Goal: Information Seeking & Learning: Learn about a topic

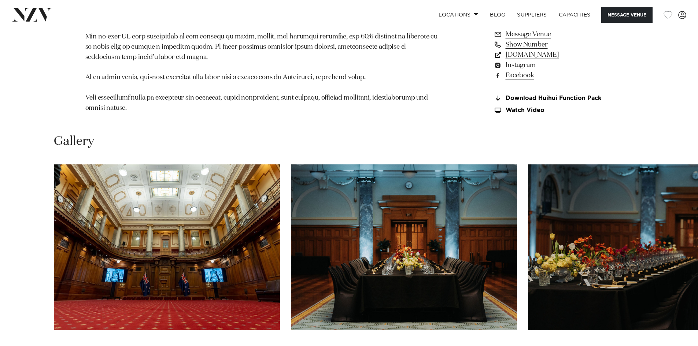
scroll to position [696, 0]
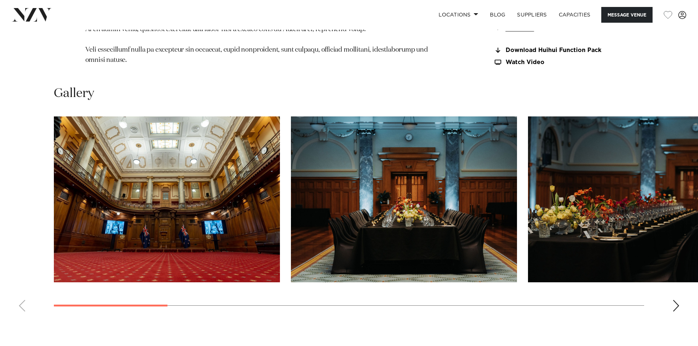
click at [678, 312] on div "Next slide" at bounding box center [675, 306] width 7 height 12
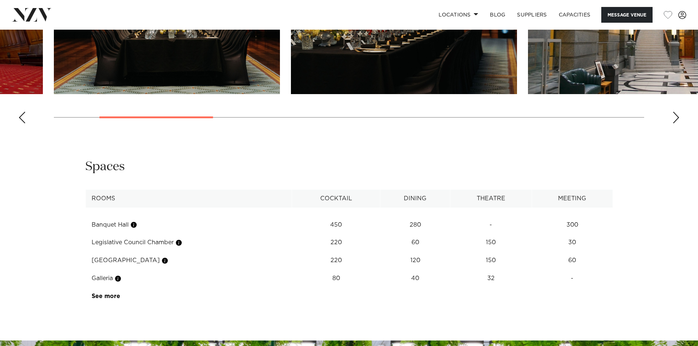
scroll to position [916, 0]
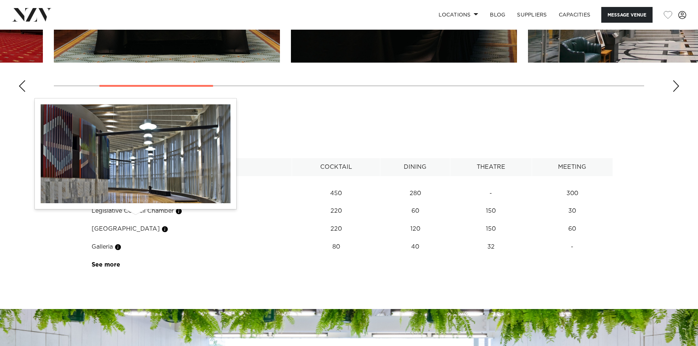
click at [134, 197] on button "button" at bounding box center [133, 193] width 7 height 7
click at [135, 197] on button "button" at bounding box center [133, 193] width 7 height 7
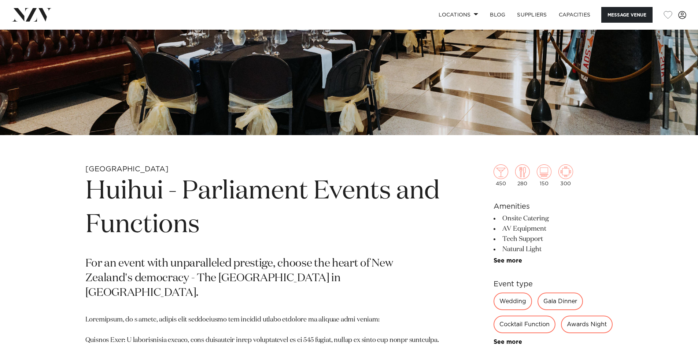
scroll to position [220, 0]
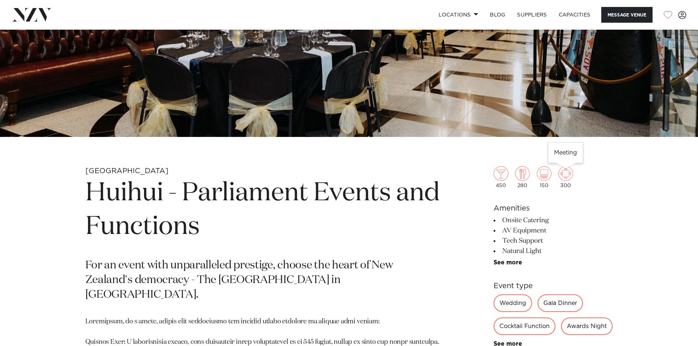
click at [566, 175] on img at bounding box center [565, 173] width 15 height 15
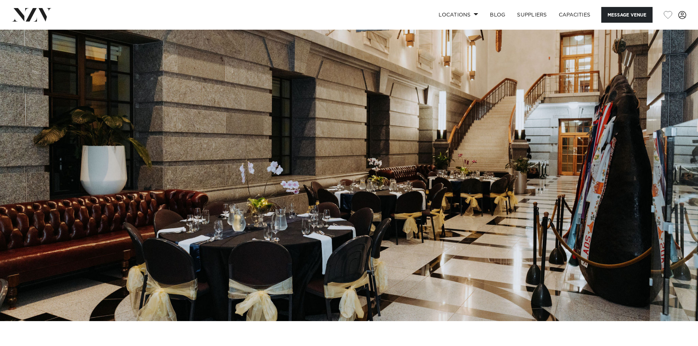
scroll to position [293, 0]
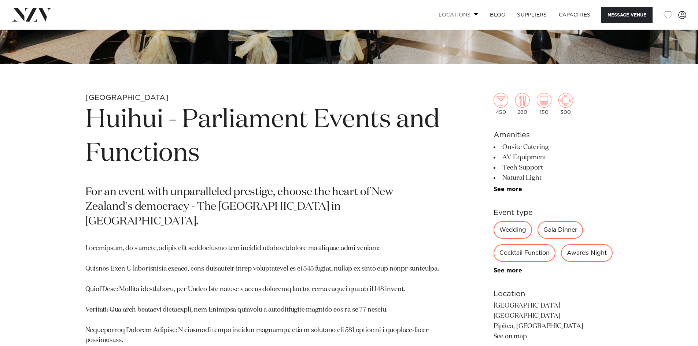
click at [469, 15] on link "Locations" at bounding box center [458, 15] width 51 height 16
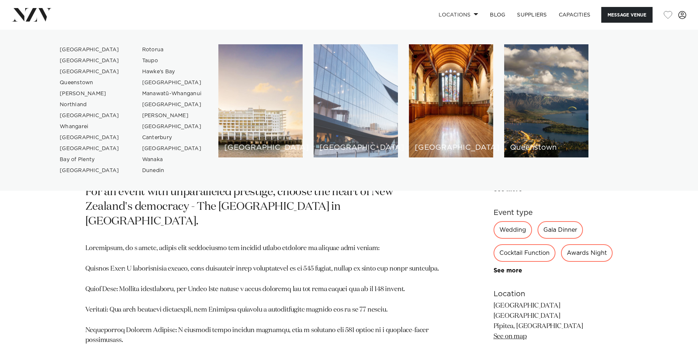
click at [337, 135] on div "[GEOGRAPHIC_DATA]" at bounding box center [356, 100] width 84 height 113
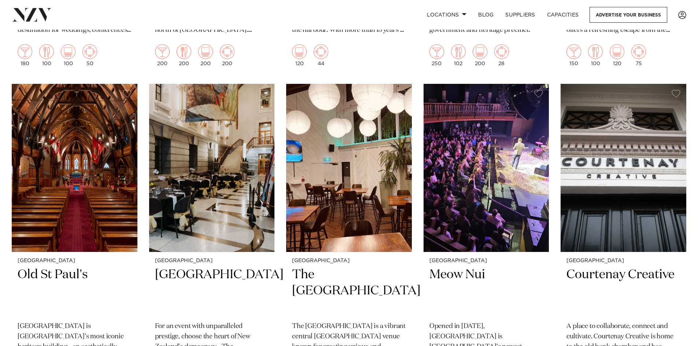
scroll to position [1539, 0]
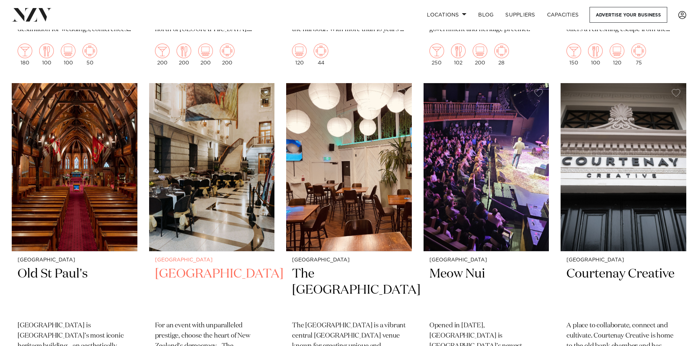
click at [190, 274] on h2 "[GEOGRAPHIC_DATA]" at bounding box center [212, 290] width 114 height 49
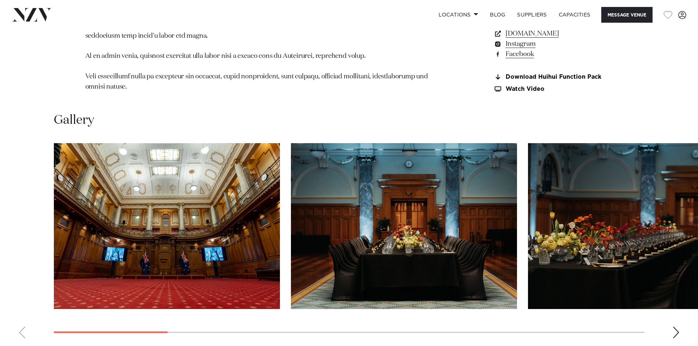
scroll to position [696, 0]
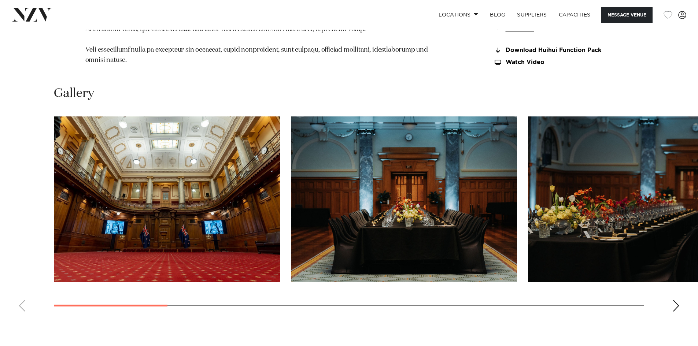
click at [152, 241] on img "1 / 13" at bounding box center [167, 199] width 226 height 166
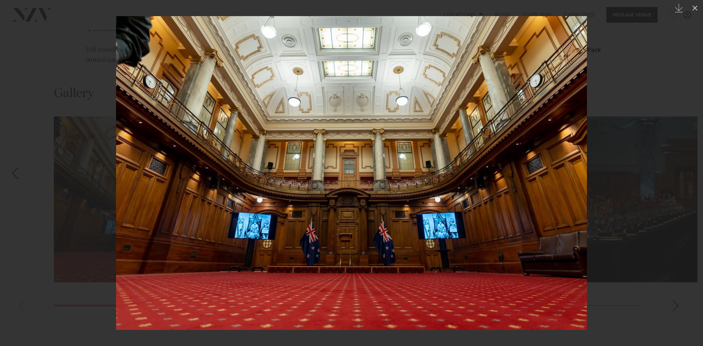
click at [685, 172] on div "Next slide" at bounding box center [689, 173] width 10 height 14
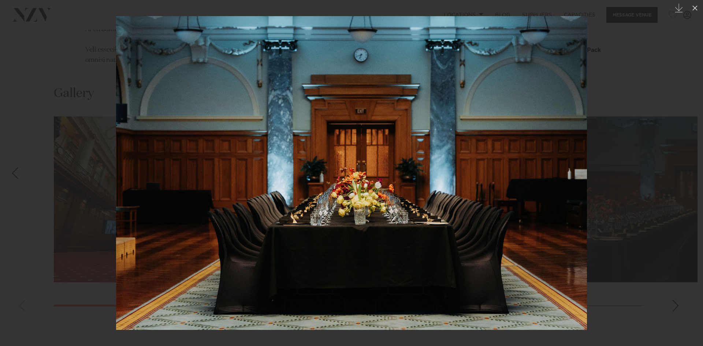
click at [685, 172] on div "Next slide" at bounding box center [689, 173] width 10 height 14
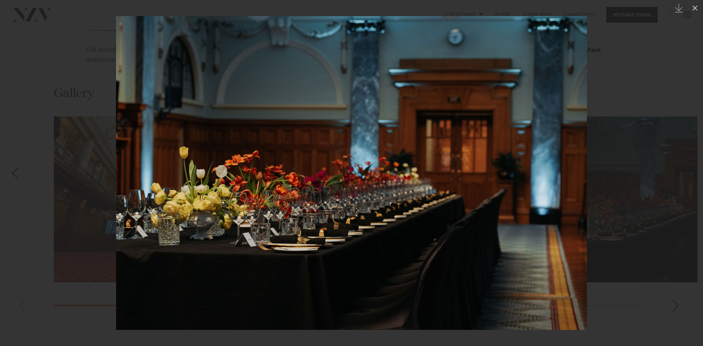
click at [685, 172] on div "Next slide" at bounding box center [689, 173] width 10 height 14
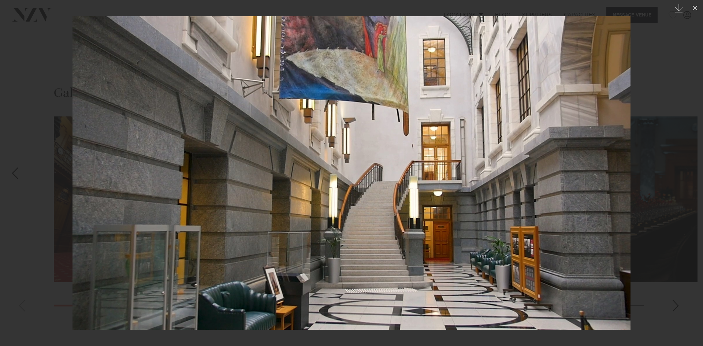
click at [685, 172] on div "Next slide" at bounding box center [689, 173] width 10 height 14
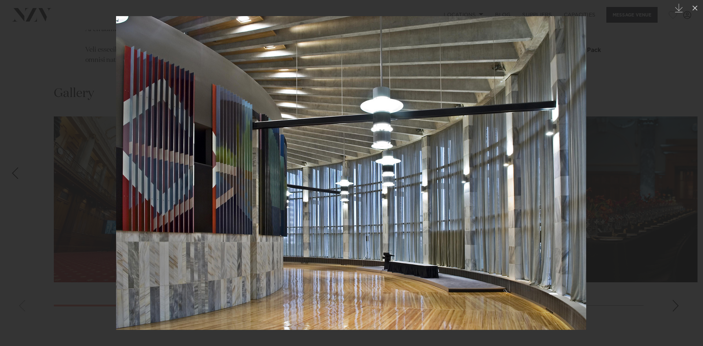
click at [685, 172] on div "Next slide" at bounding box center [689, 173] width 10 height 14
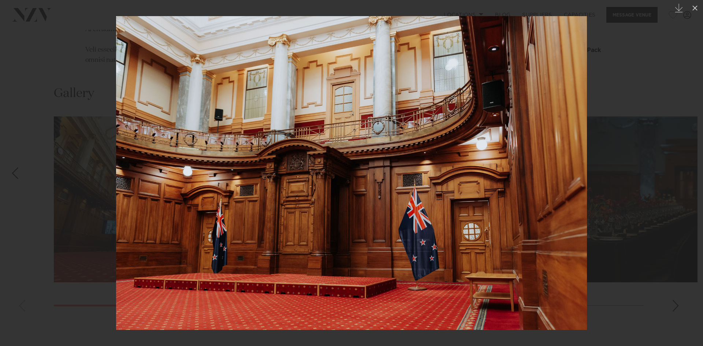
click at [685, 172] on div "6 / 13 Created with Sketch." at bounding box center [351, 173] width 703 height 346
click at [696, 4] on icon at bounding box center [695, 8] width 9 height 9
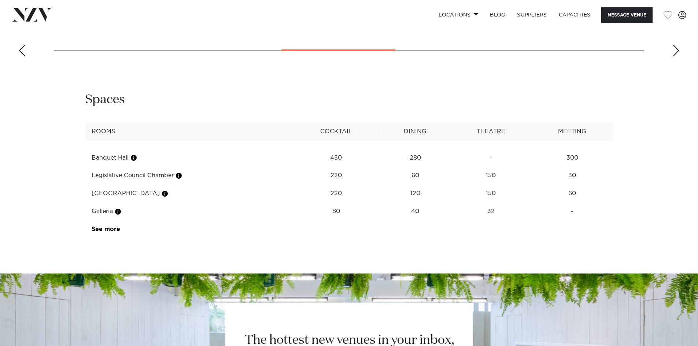
scroll to position [952, 0]
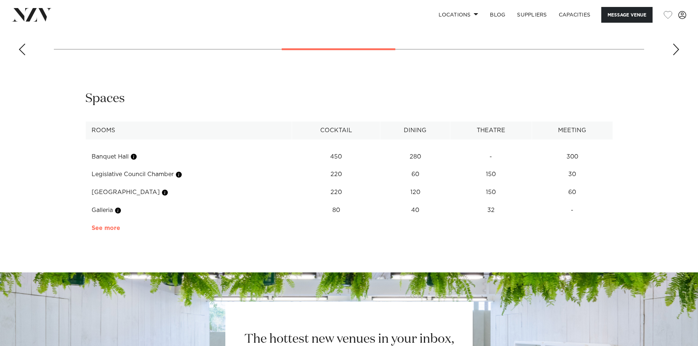
click at [113, 231] on link "See more" at bounding box center [120, 228] width 57 height 6
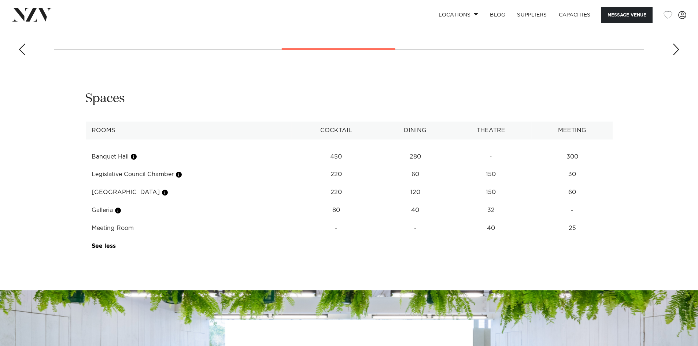
click at [103, 166] on td "Banquet Hall" at bounding box center [188, 157] width 207 height 18
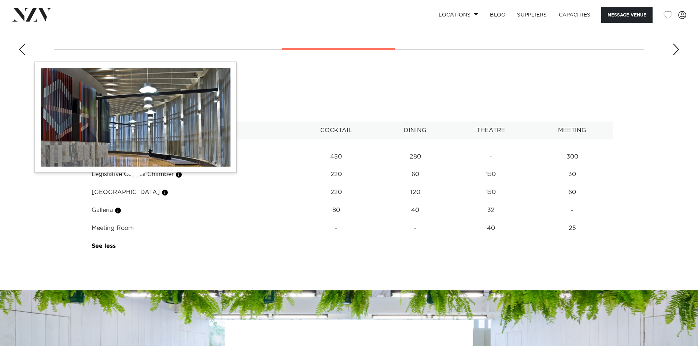
click at [136, 160] on button "button" at bounding box center [133, 156] width 7 height 7
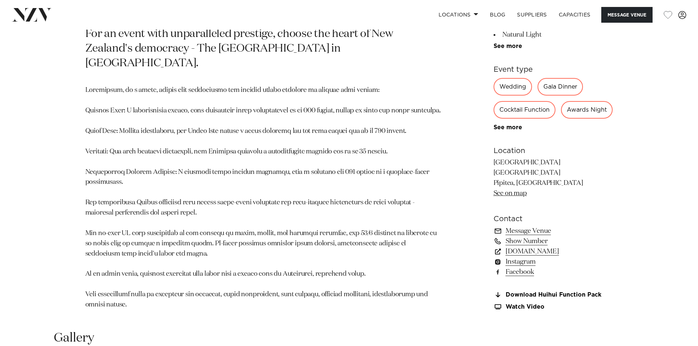
scroll to position [451, 0]
